Goal: Understand process/instructions: Learn how to perform a task or action

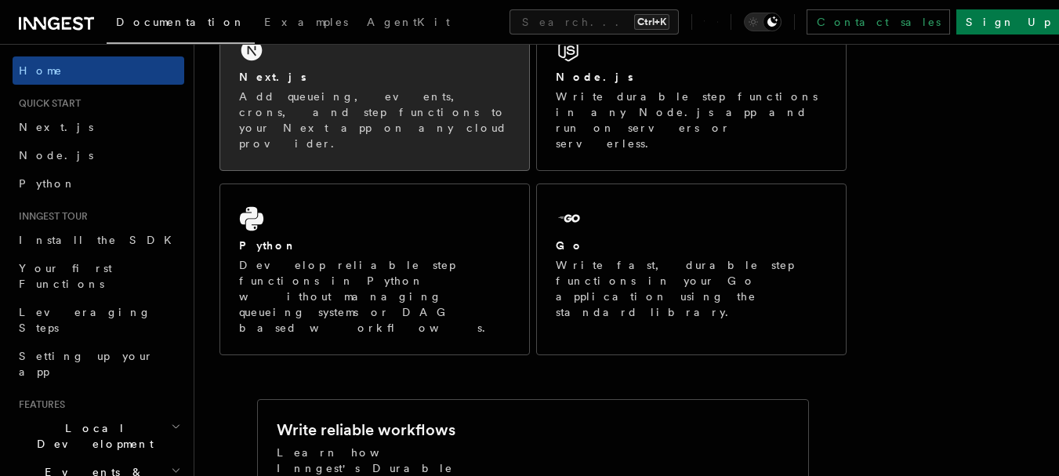
click at [259, 71] on h2 "Next.js" at bounding box center [272, 77] width 67 height 16
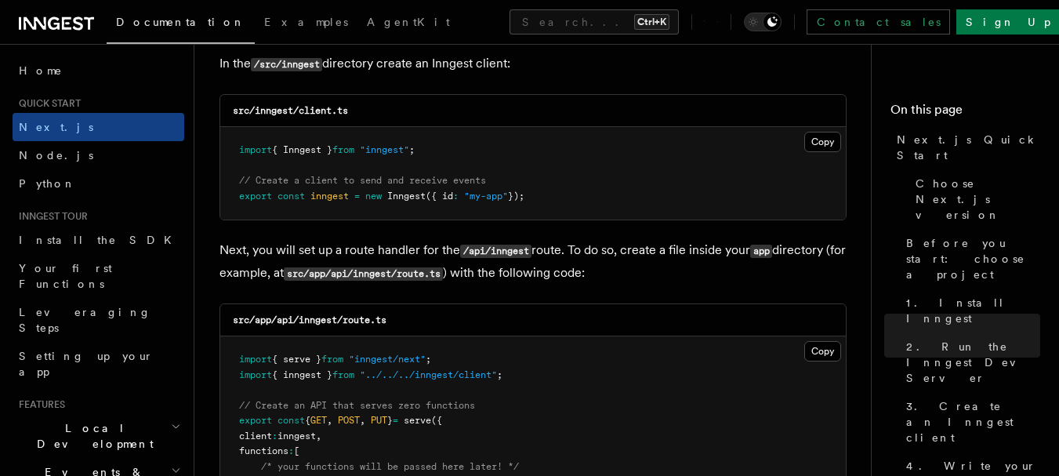
scroll to position [2027, 0]
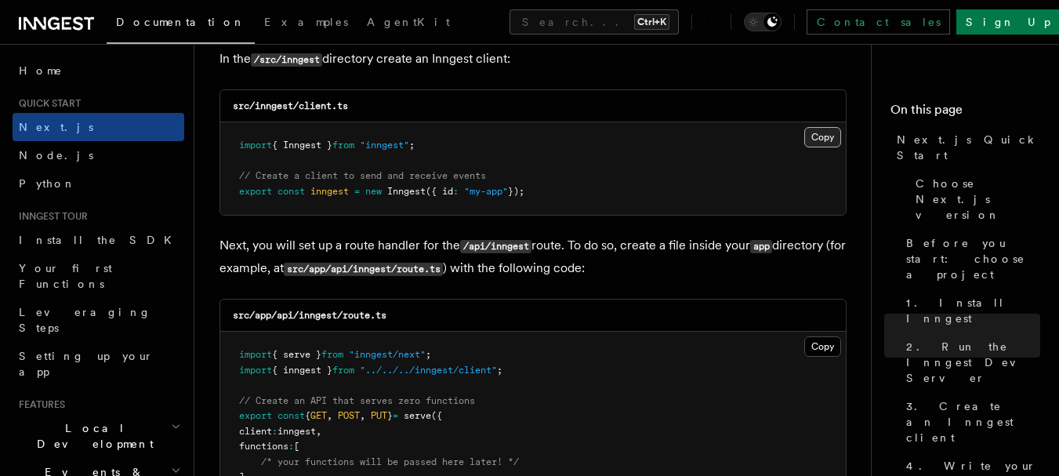
click at [824, 136] on button "Copy Copied" at bounding box center [822, 137] width 37 height 20
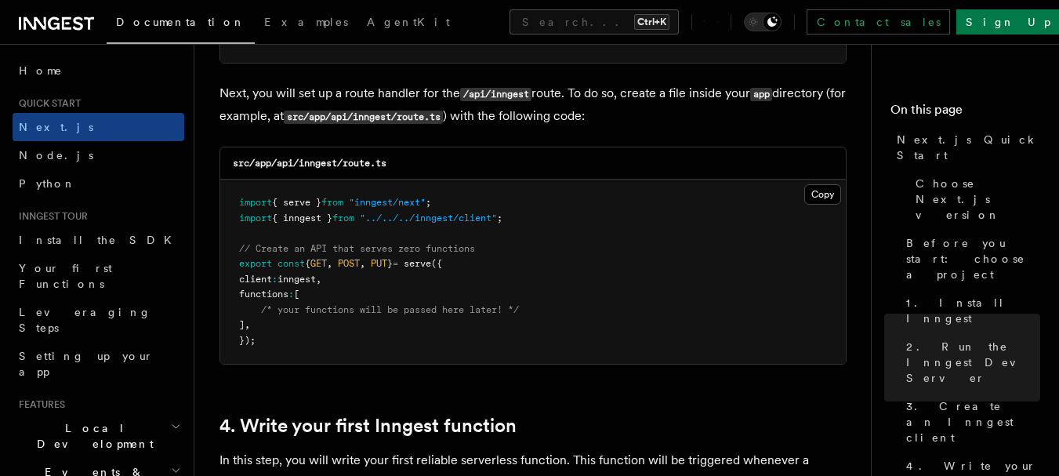
scroll to position [2184, 0]
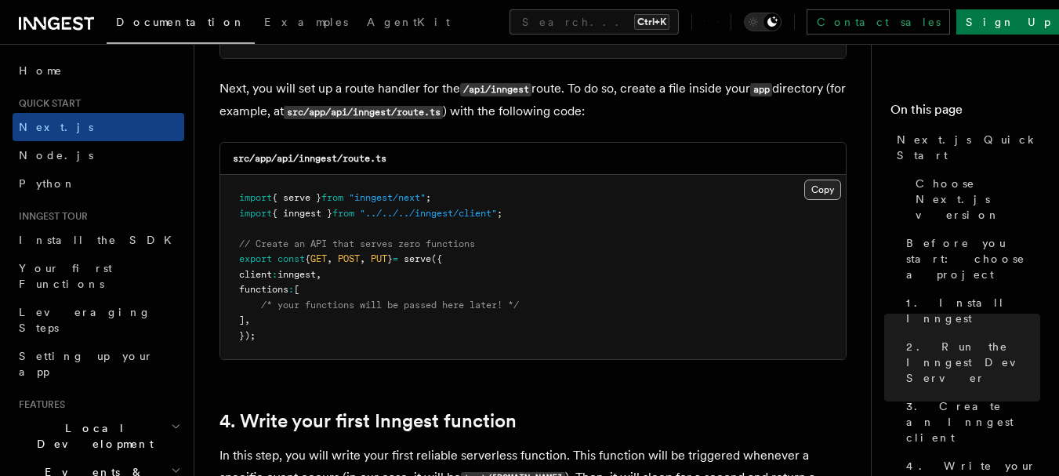
click at [813, 197] on button "Copy Copied" at bounding box center [822, 189] width 37 height 20
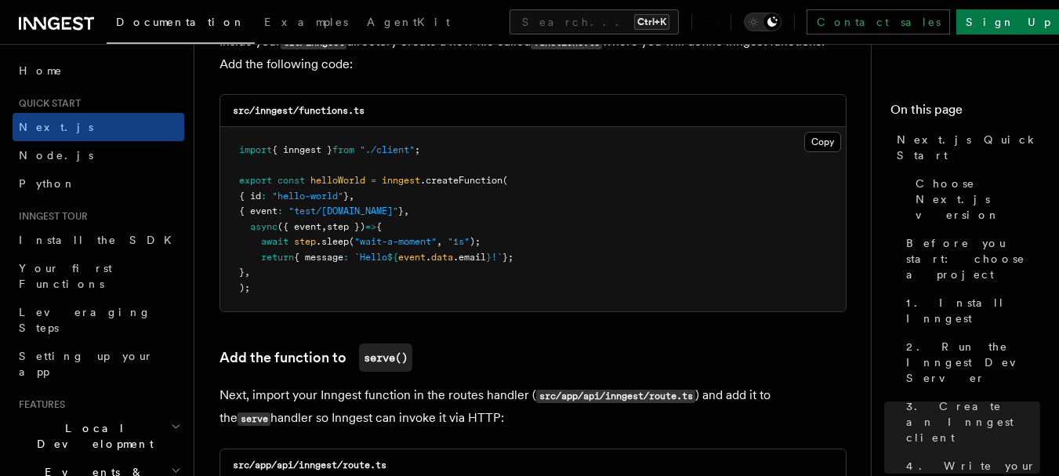
scroll to position [2823, 0]
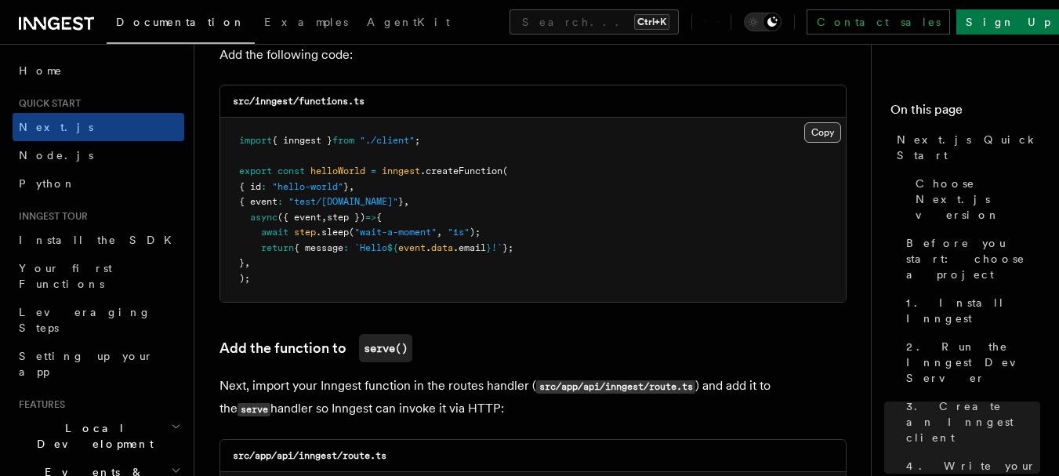
click at [823, 139] on button "Copy Copied" at bounding box center [822, 132] width 37 height 20
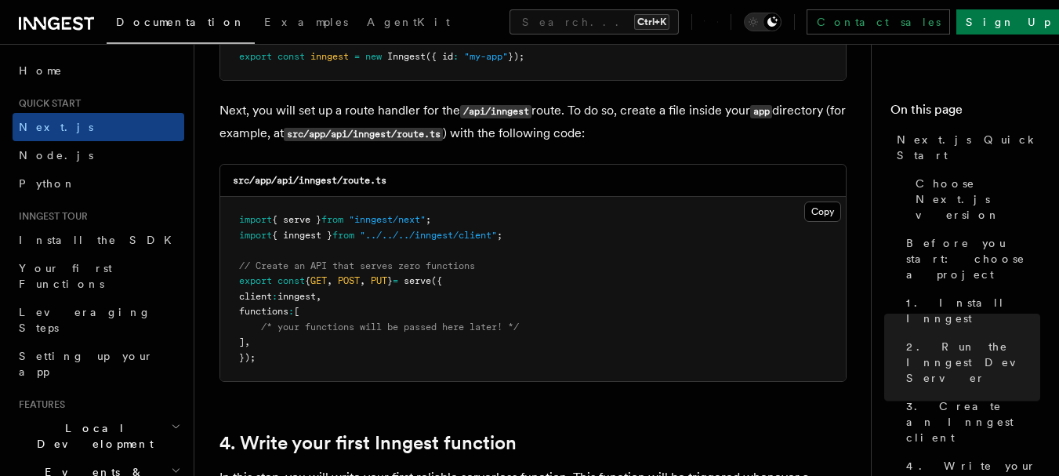
scroll to position [2168, 0]
